Goal: Understand process/instructions: Learn how to perform a task or action

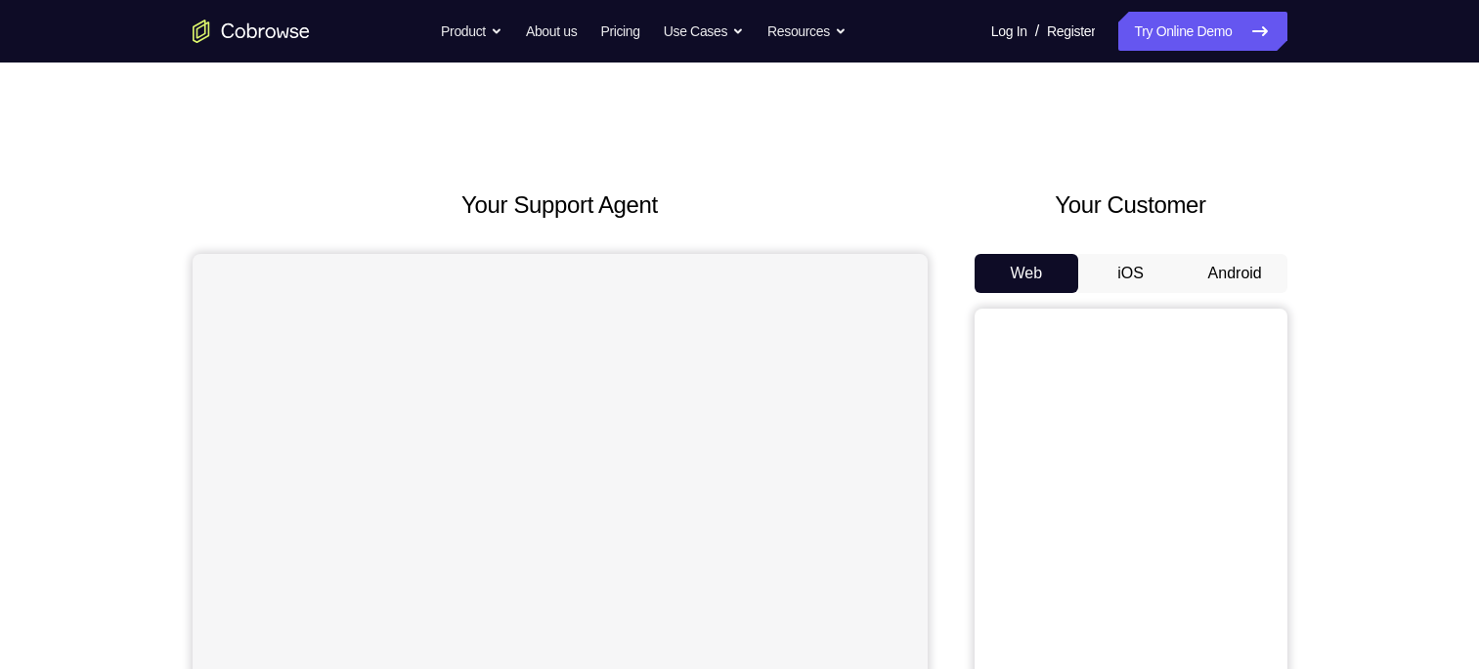
click at [1220, 272] on button "Android" at bounding box center [1235, 273] width 105 height 39
click at [1222, 255] on div "Your Customer Web iOS Android" at bounding box center [1130, 549] width 313 height 722
click at [1224, 261] on button "Android" at bounding box center [1235, 273] width 105 height 39
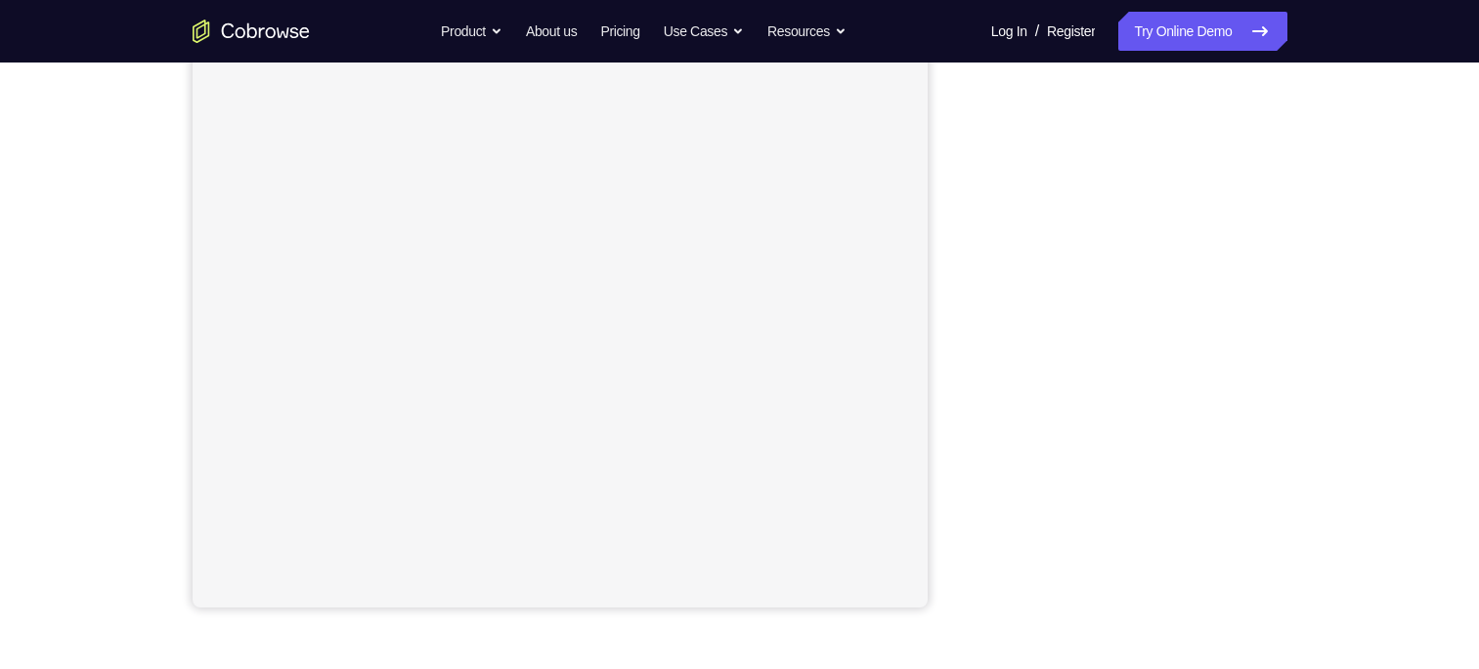
scroll to position [303, 0]
click at [1310, 410] on div "Your Support Agent Your Customer Web iOS Android Next Steps We’d be happy to gi…" at bounding box center [739, 404] width 1251 height 1289
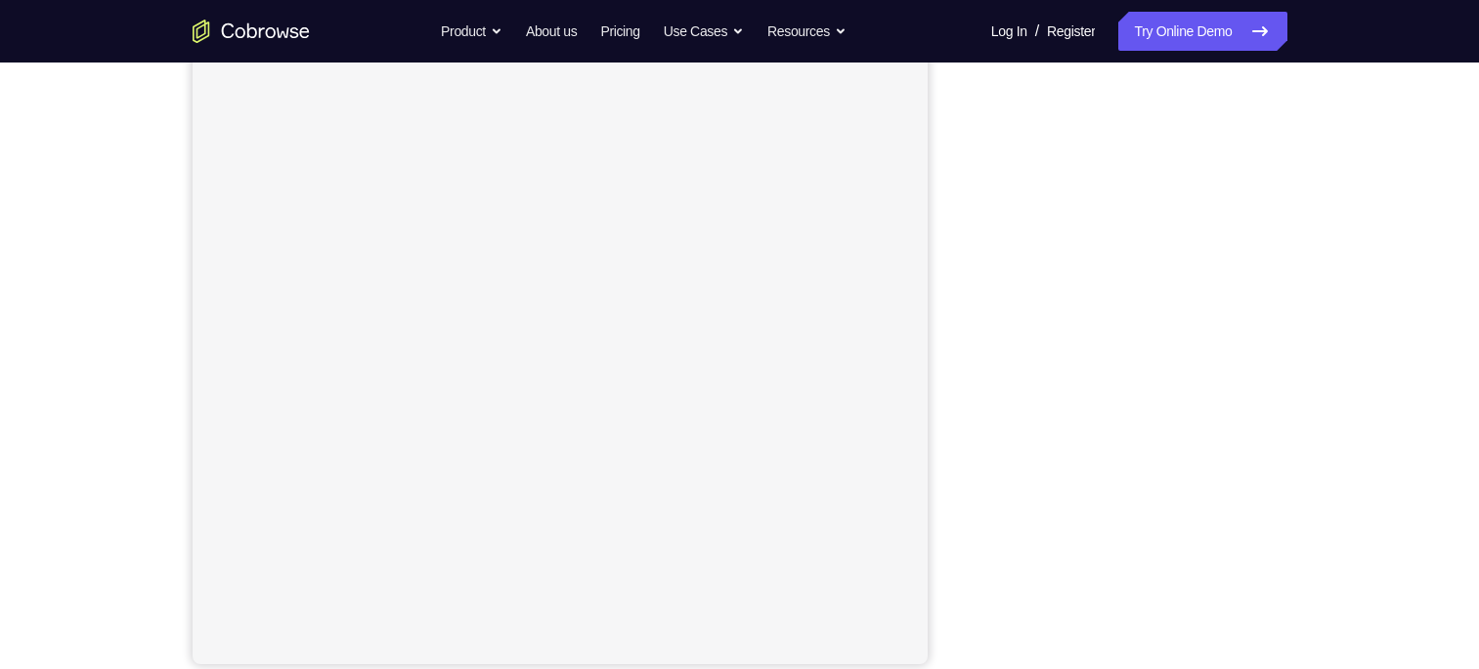
scroll to position [238, 0]
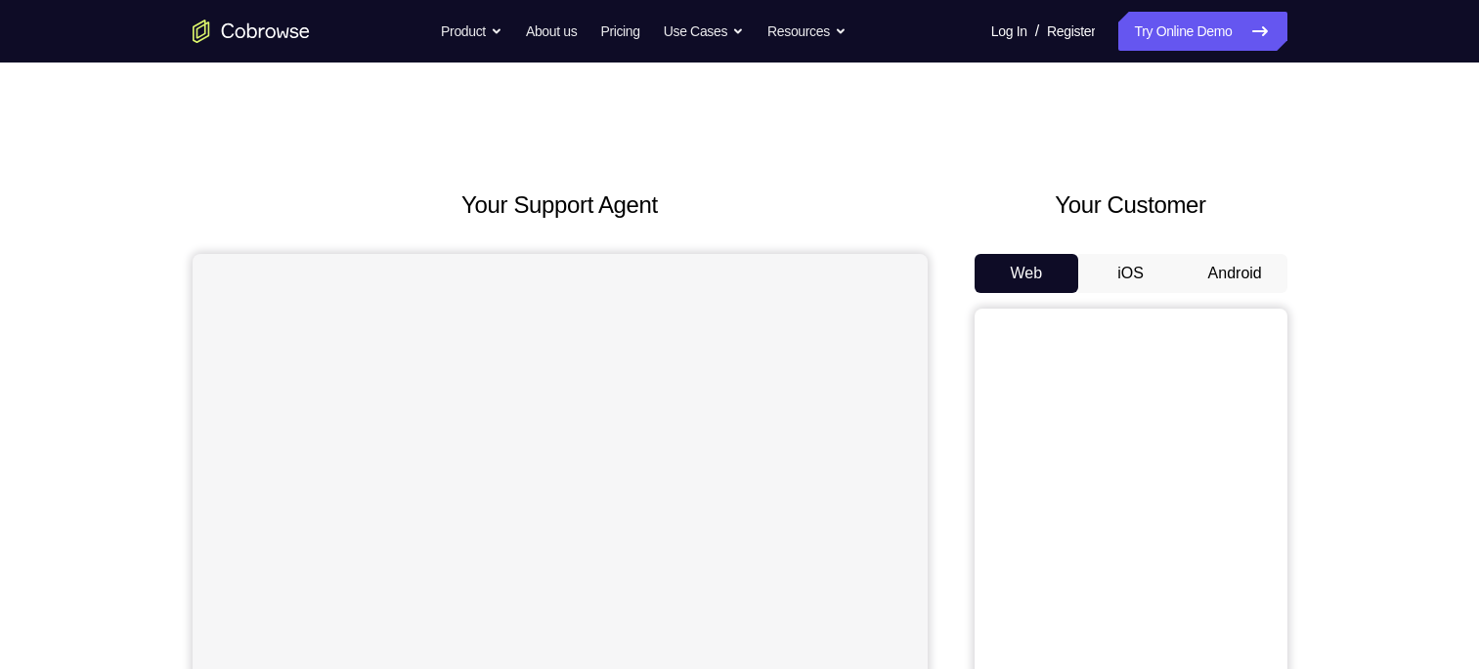
drag, startPoint x: 1221, startPoint y: 237, endPoint x: 1221, endPoint y: 260, distance: 22.5
click at [1221, 255] on div "Your Customer Web iOS Android" at bounding box center [1130, 549] width 313 height 722
click at [1221, 265] on button "Android" at bounding box center [1235, 273] width 105 height 39
